Goal: Task Accomplishment & Management: Use online tool/utility

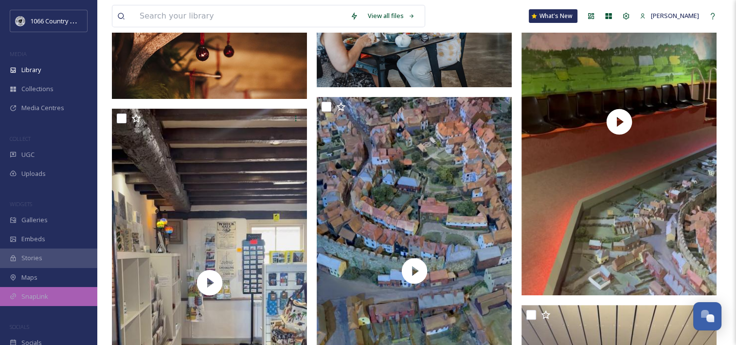
scroll to position [535, 0]
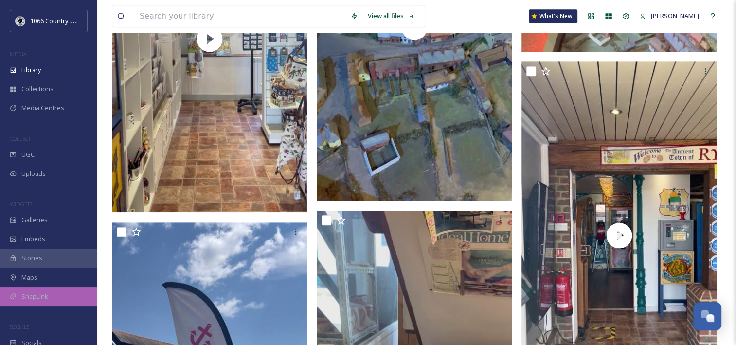
click at [56, 298] on div "SnapLink" at bounding box center [48, 296] width 97 height 19
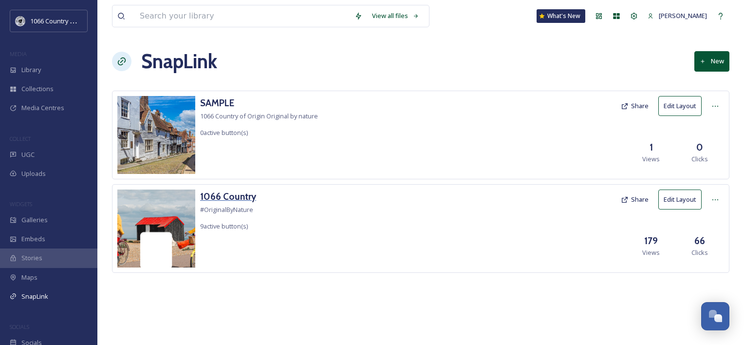
click at [219, 199] on h3 "1066 Country" at bounding box center [228, 196] width 56 height 14
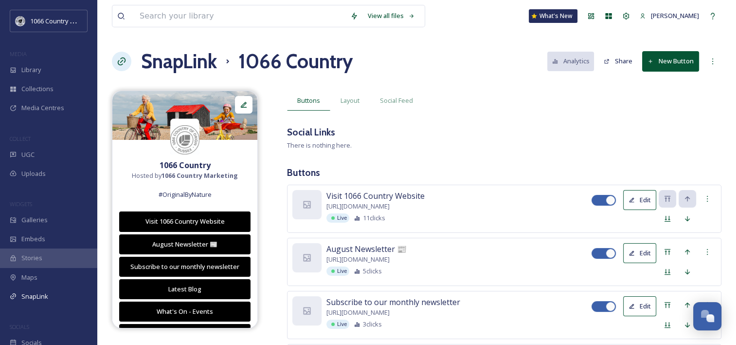
scroll to position [49, 0]
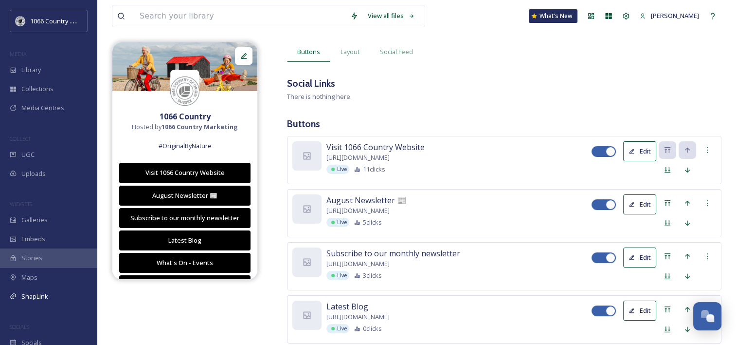
click at [634, 203] on icon at bounding box center [632, 204] width 6 height 6
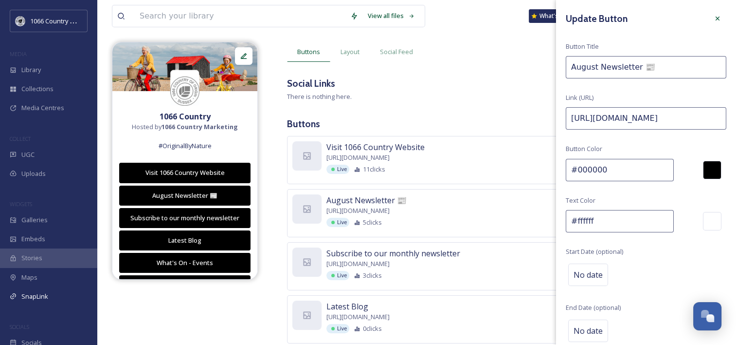
click at [584, 71] on input "August Newsletter 📰" at bounding box center [646, 67] width 161 height 22
type input "September Newsletter 📰"
click at [643, 117] on input "[URL][DOMAIN_NAME]" at bounding box center [646, 118] width 161 height 22
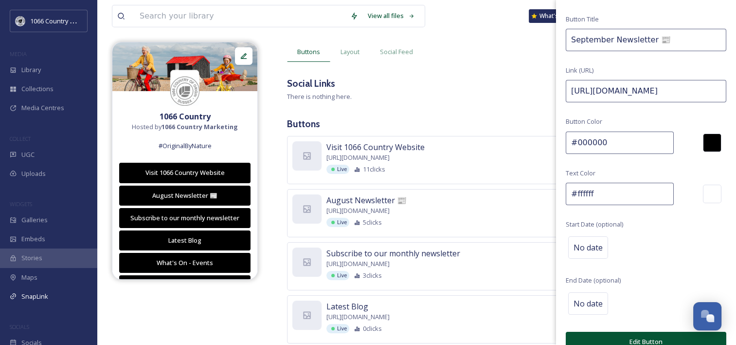
scroll to position [43, 0]
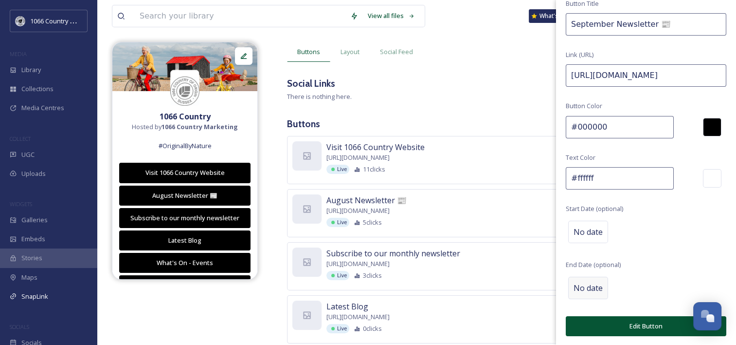
click at [596, 283] on span "No date" at bounding box center [588, 288] width 29 height 12
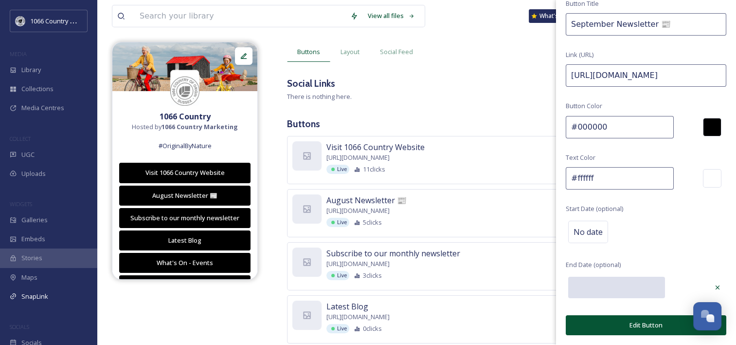
scroll to position [42, 0]
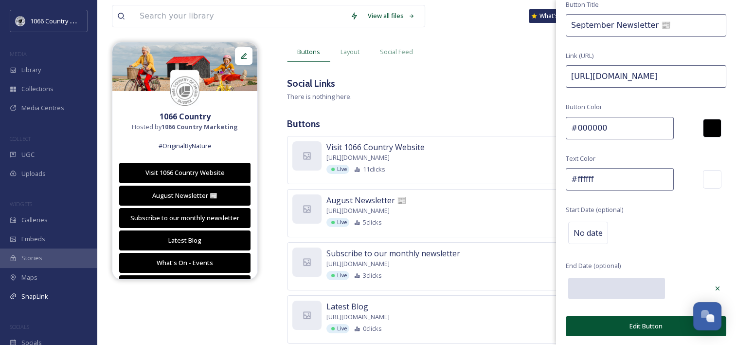
click at [622, 290] on input "text" at bounding box center [617, 287] width 97 height 21
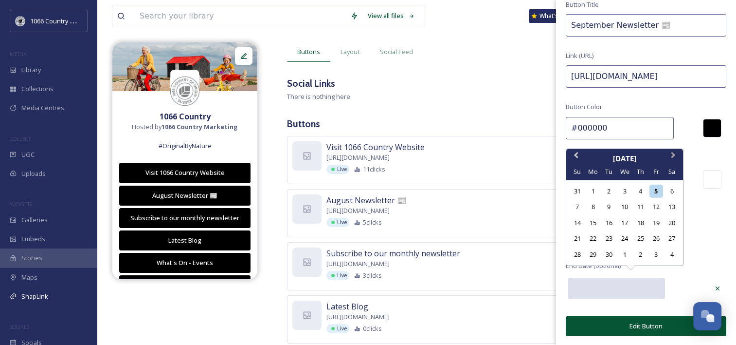
click at [674, 152] on button "Next Month" at bounding box center [675, 157] width 16 height 16
click at [626, 190] on div "1" at bounding box center [624, 190] width 13 height 13
type input "[DATE]"
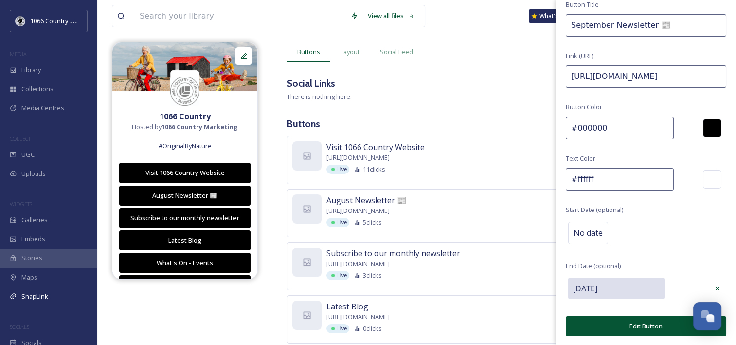
click at [628, 82] on input "[URL][DOMAIN_NAME]" at bounding box center [646, 76] width 161 height 22
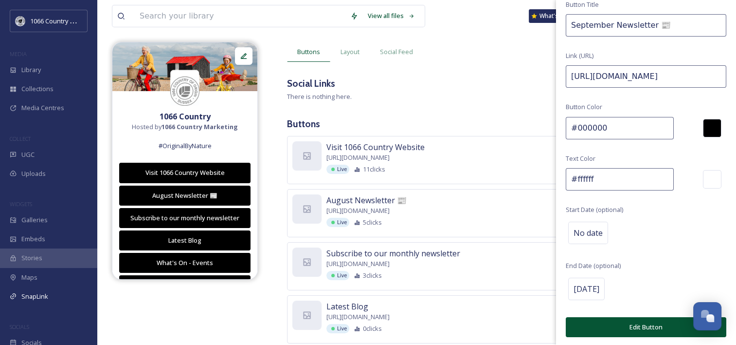
paste input "[DOMAIN_NAME][URL]"
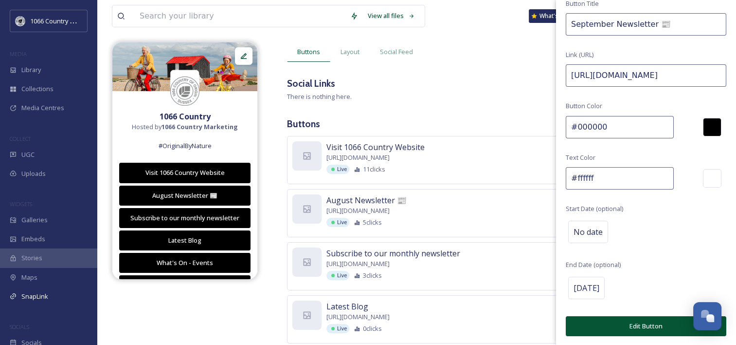
type input "[URL][DOMAIN_NAME]"
click at [624, 327] on button "Edit Button" at bounding box center [646, 326] width 161 height 20
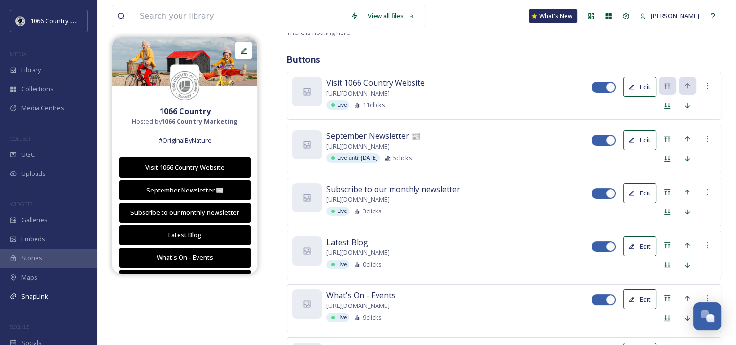
scroll to position [64, 0]
